Goal: Navigation & Orientation: Go to known website

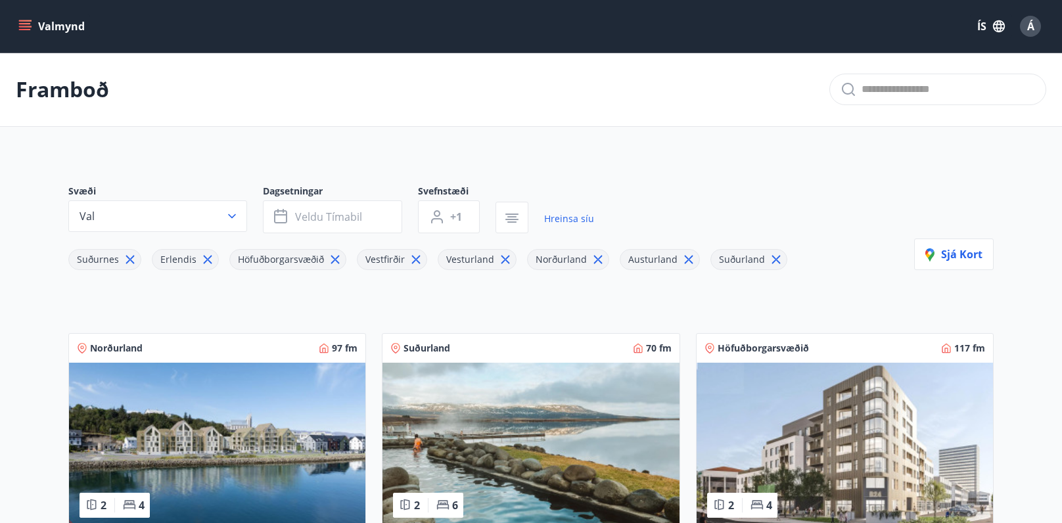
click at [28, 20] on icon "menu" at bounding box center [26, 20] width 14 height 1
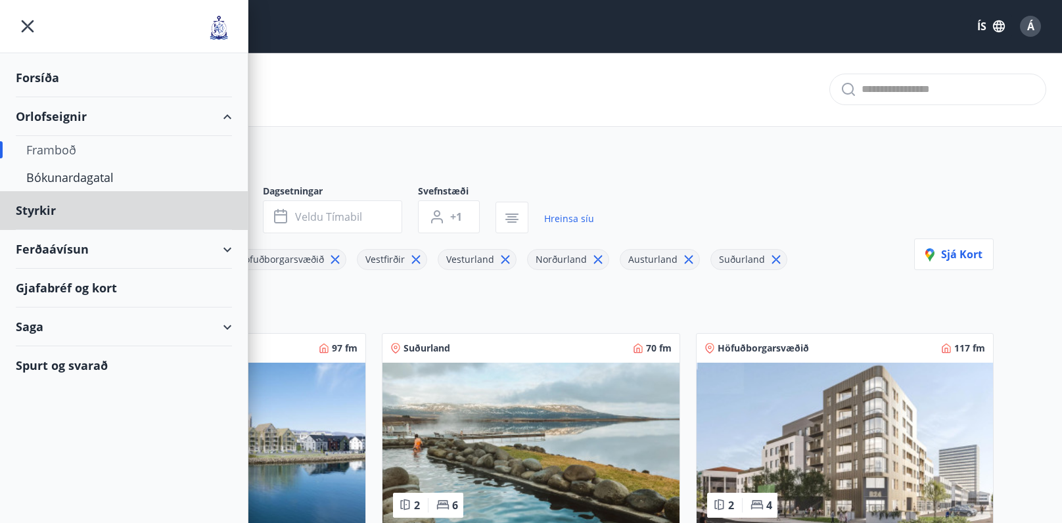
click at [38, 76] on div "Forsíða" at bounding box center [124, 77] width 216 height 39
